Goal: Task Accomplishment & Management: Manage account settings

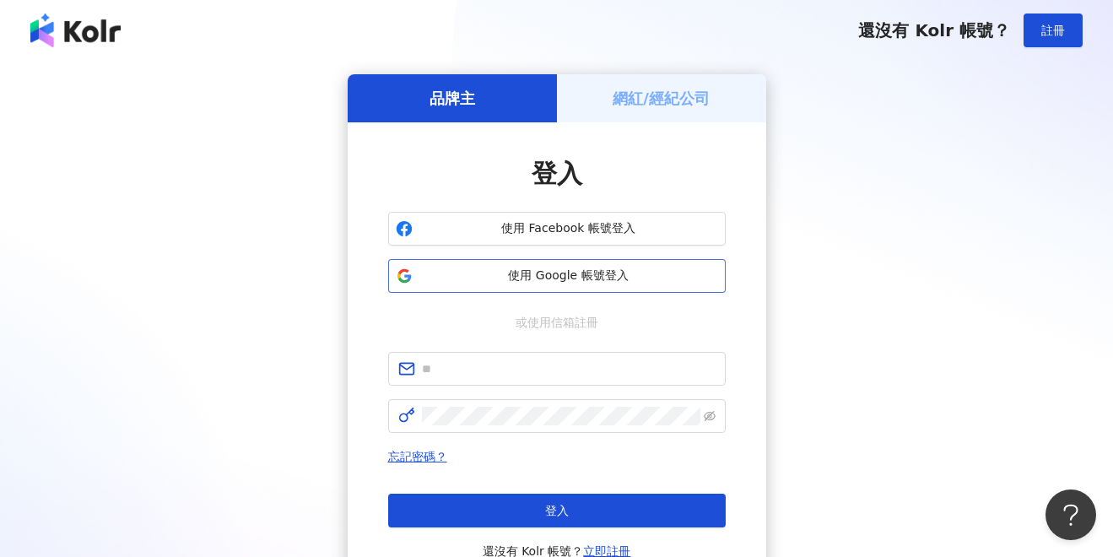
click at [498, 275] on span "使用 Google 帳號登入" at bounding box center [569, 276] width 299 height 17
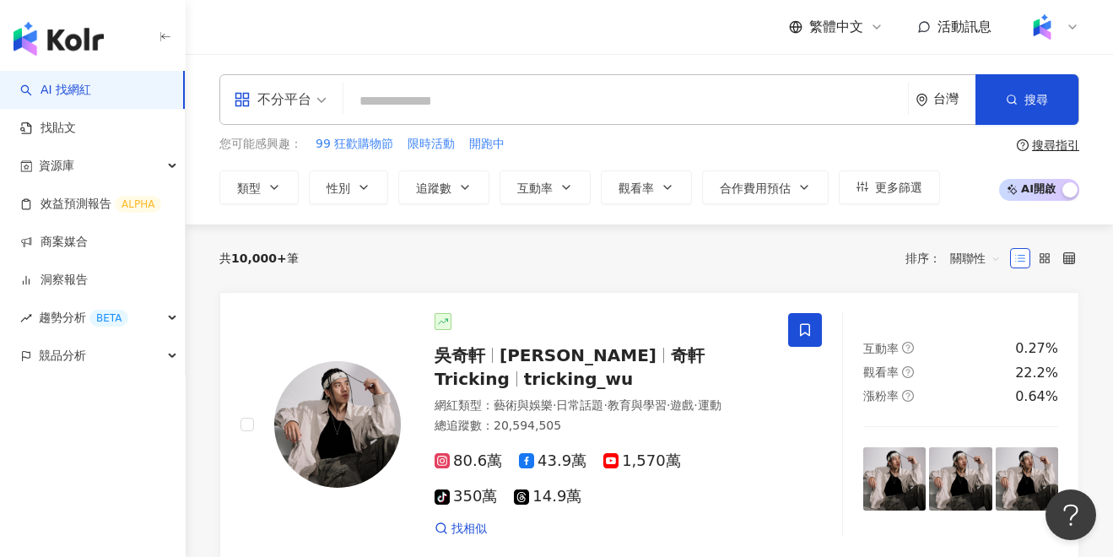
click at [1080, 24] on div "繁體中文 活動訊息" at bounding box center [650, 27] width 928 height 54
click at [1077, 24] on icon at bounding box center [1073, 27] width 14 height 14
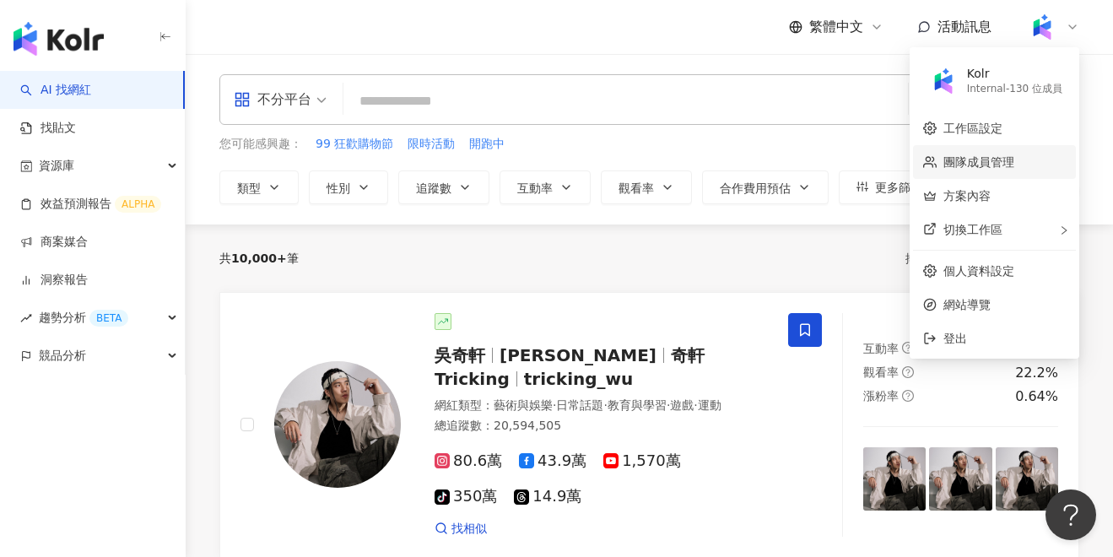
click at [973, 157] on link "團隊成員管理" at bounding box center [979, 162] width 71 height 14
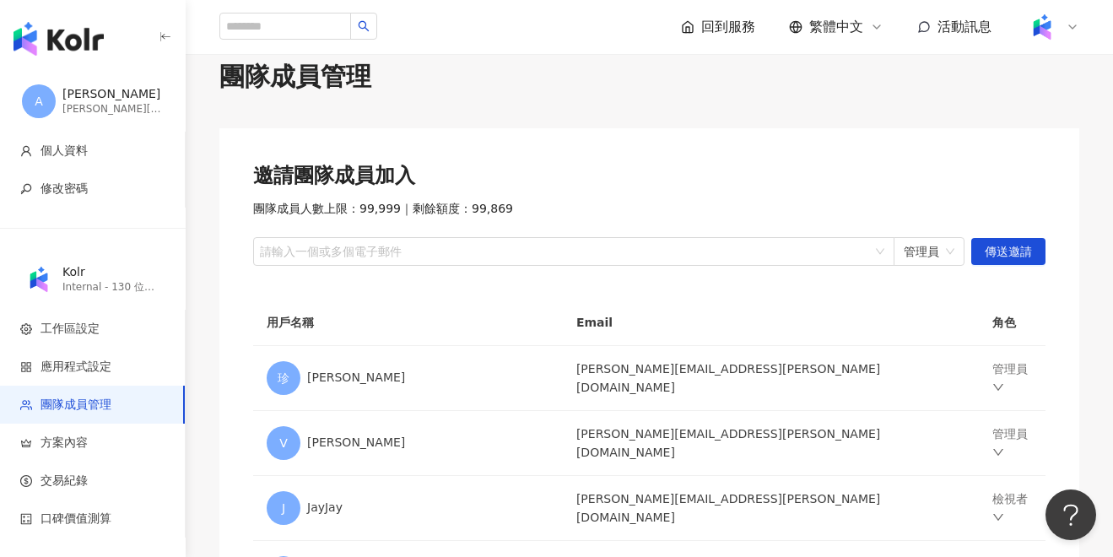
scroll to position [30, 0]
click at [323, 246] on div at bounding box center [565, 251] width 617 height 13
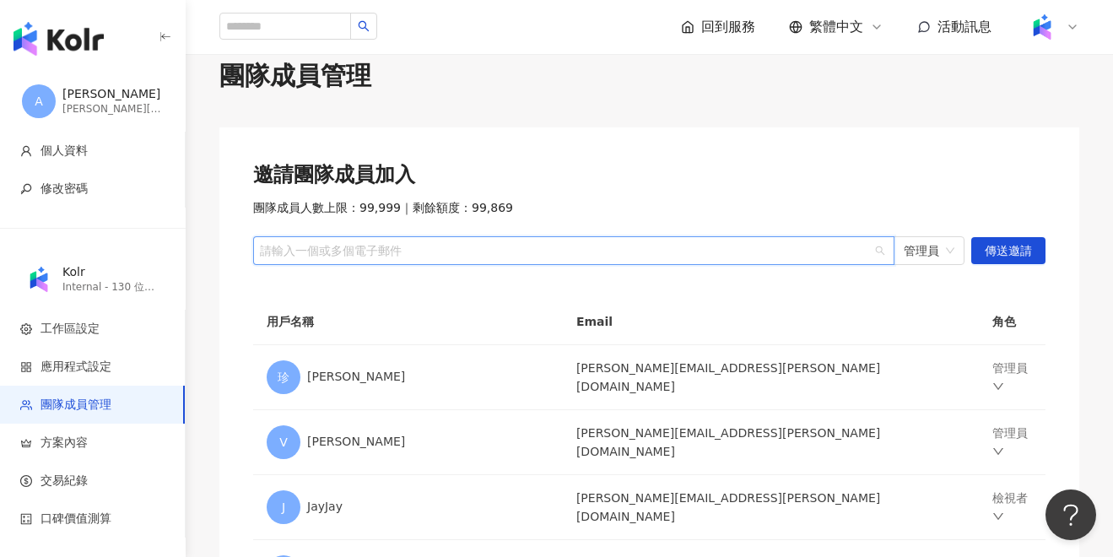
type input "*"
click at [947, 256] on span "管理員" at bounding box center [929, 250] width 51 height 27
type input "**********"
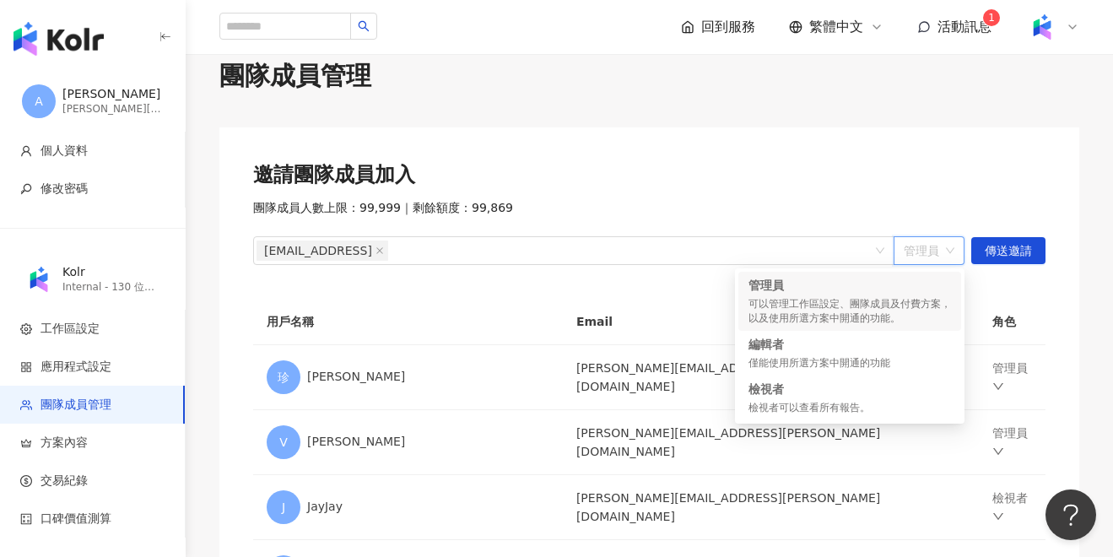
click at [951, 253] on span "管理員" at bounding box center [929, 250] width 51 height 27
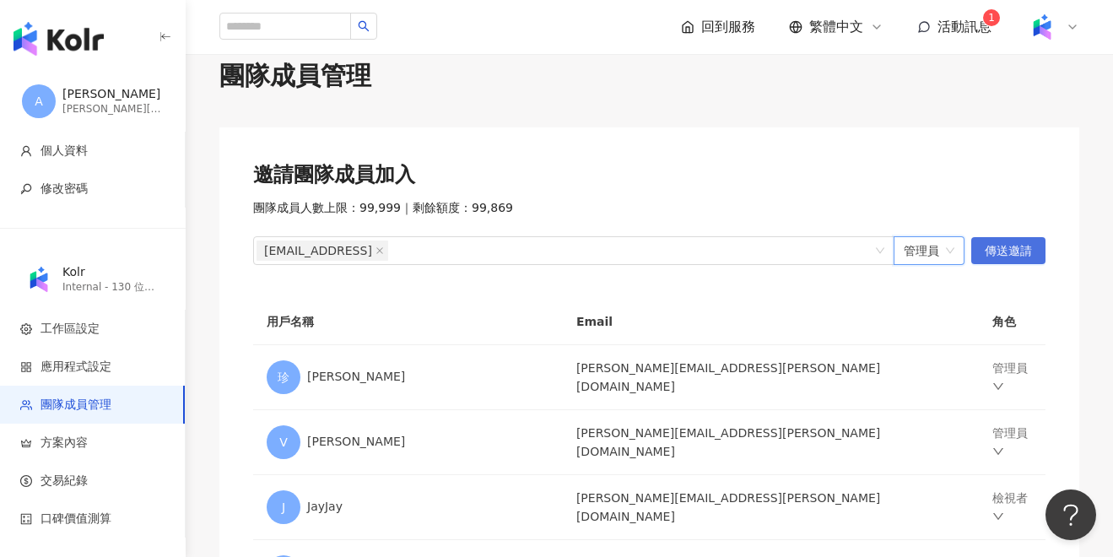
click at [1025, 243] on span "傳送邀請" at bounding box center [1008, 251] width 47 height 27
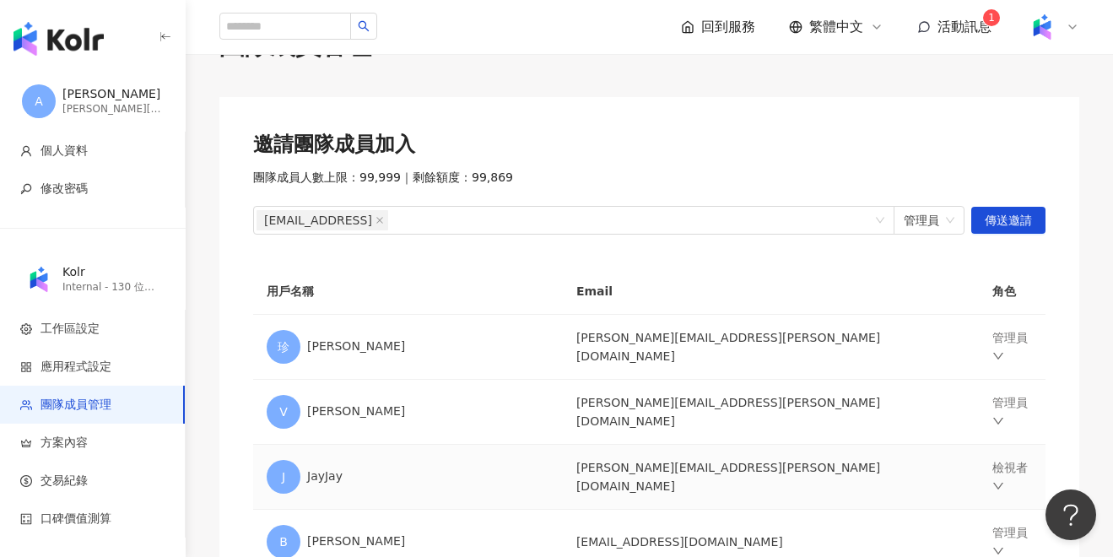
scroll to position [0, 0]
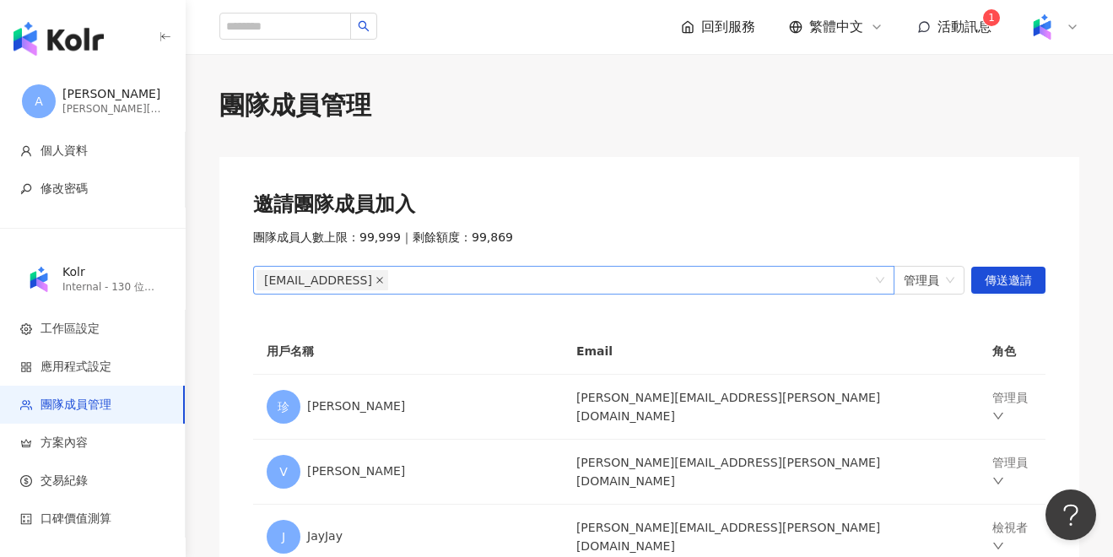
click at [376, 285] on span at bounding box center [380, 280] width 8 height 19
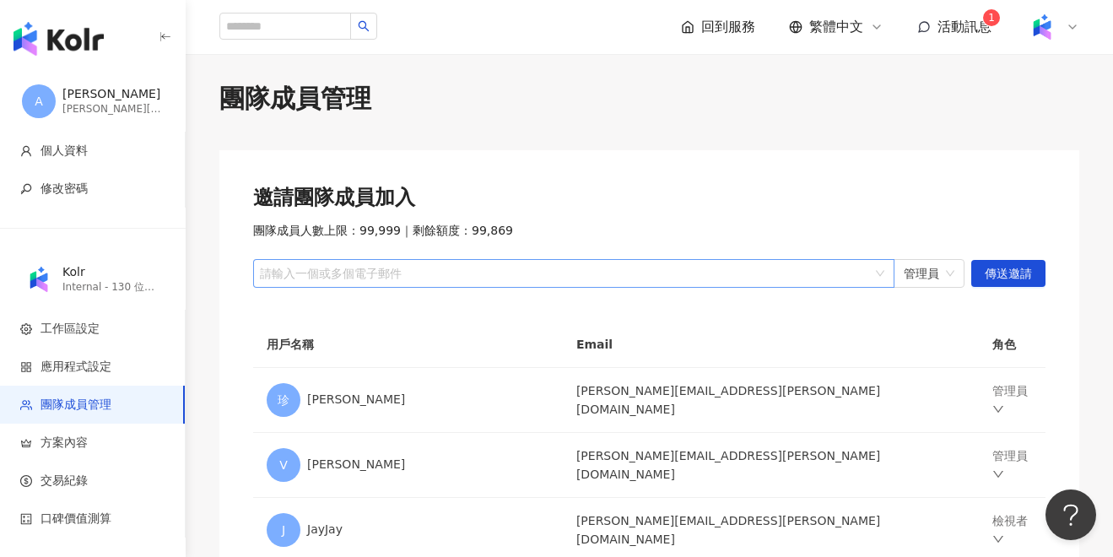
scroll to position [18, 0]
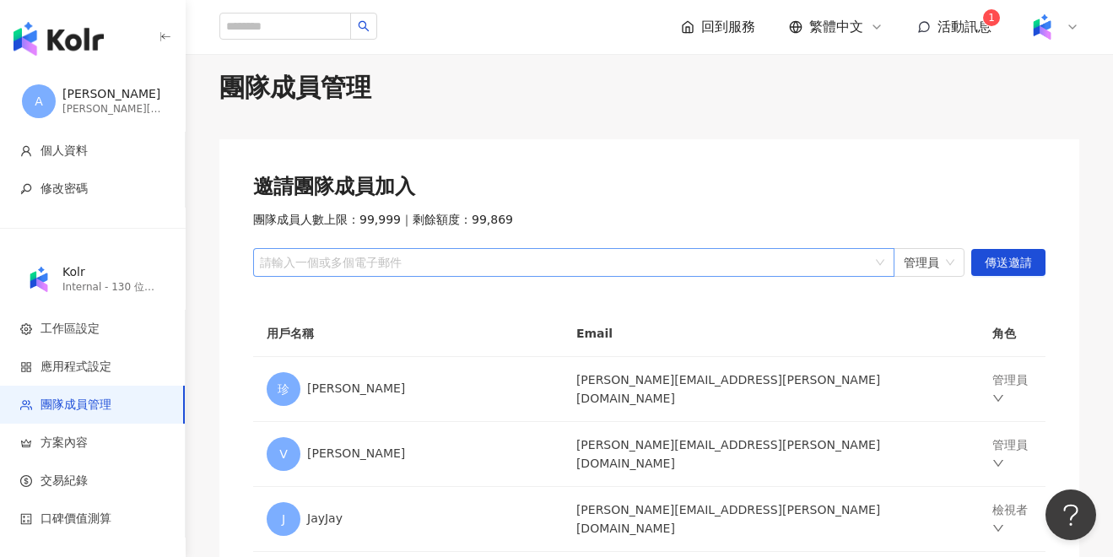
click at [1061, 23] on div at bounding box center [1053, 27] width 54 height 34
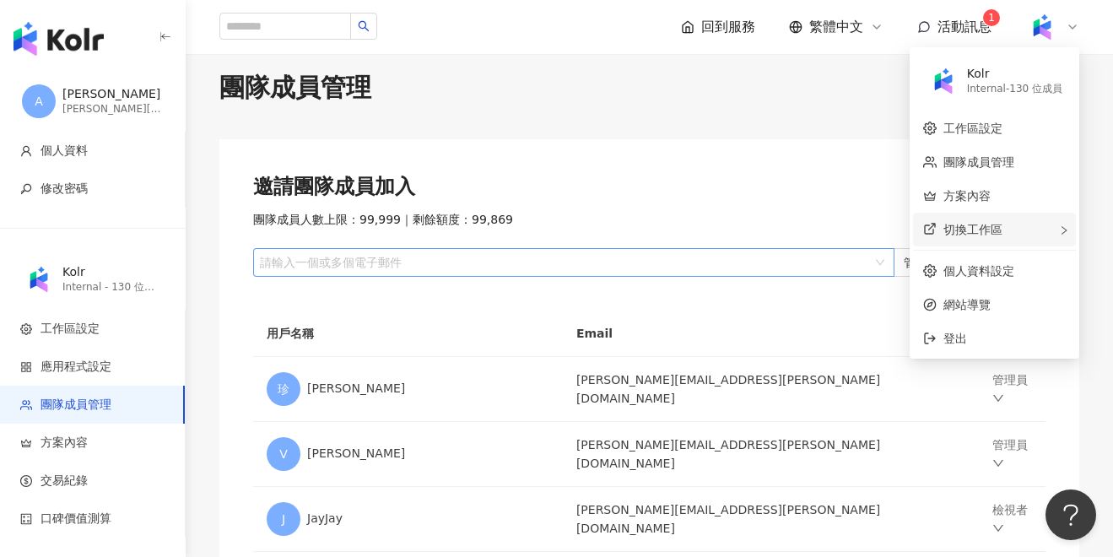
click at [986, 230] on span "切換工作區" at bounding box center [973, 230] width 59 height 14
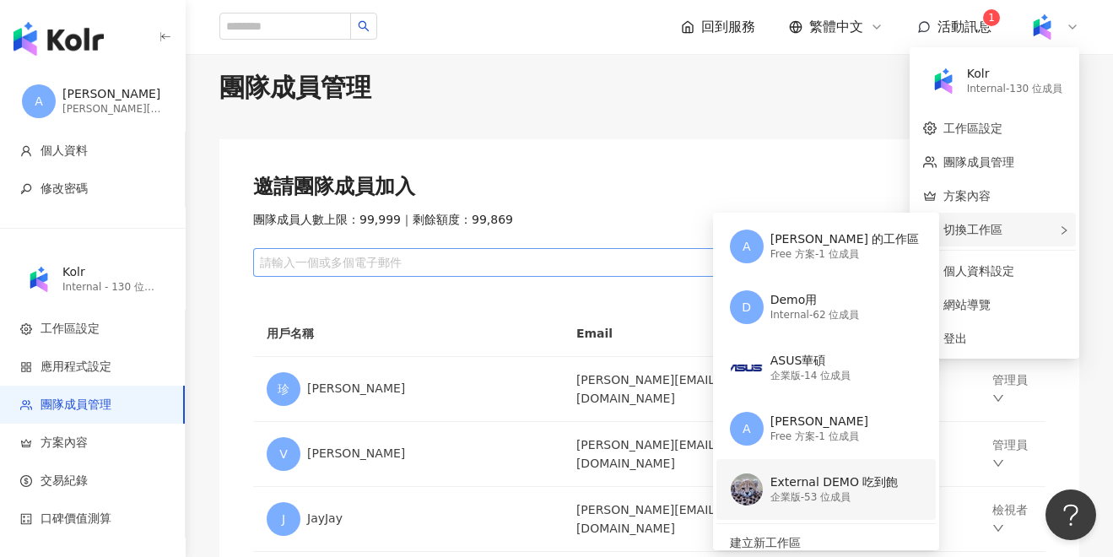
scroll to position [9, 0]
